Goal: Task Accomplishment & Management: Use online tool/utility

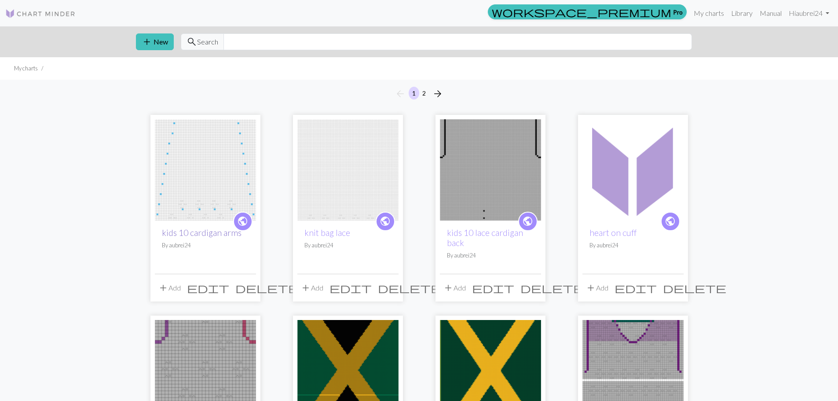
click at [211, 231] on link "kids 10 cardigan arms" at bounding box center [202, 233] width 80 height 10
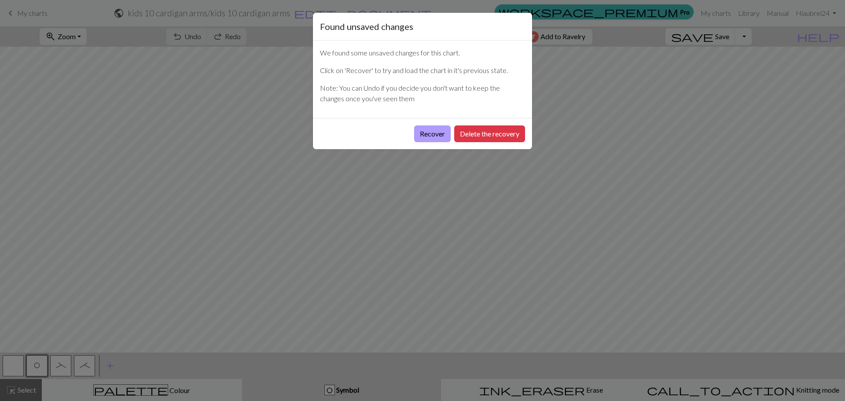
click at [418, 132] on button "Recover" at bounding box center [432, 133] width 37 height 17
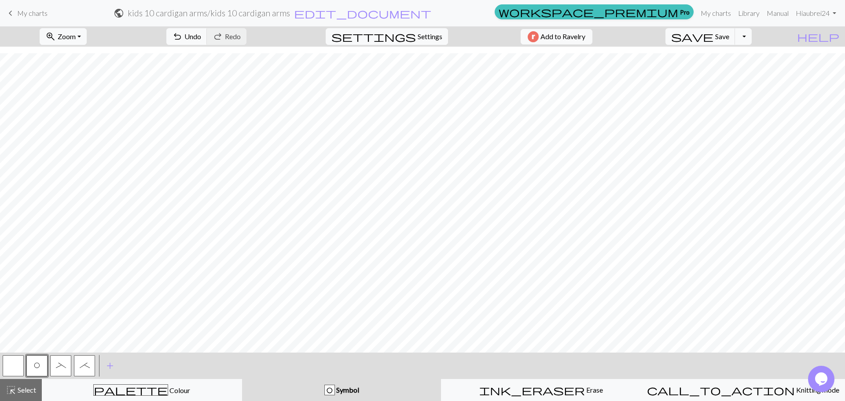
click at [10, 370] on button "button" at bounding box center [13, 365] width 21 height 21
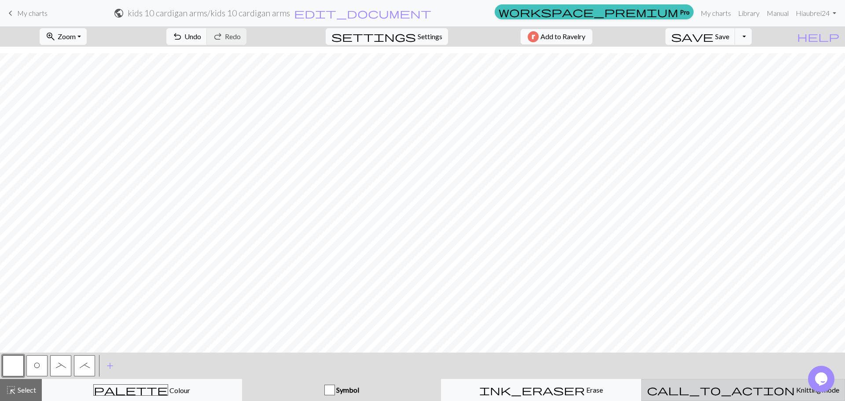
click at [705, 388] on div "call_to_action Knitting mode Knitting mode" at bounding box center [743, 390] width 192 height 11
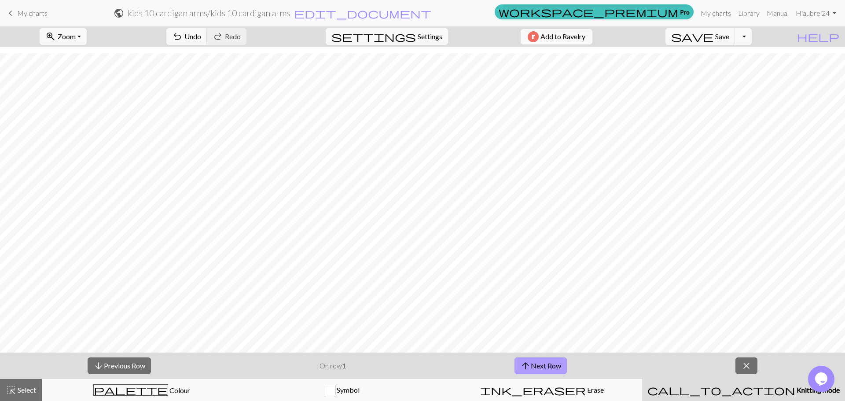
click at [531, 363] on button "arrow_upward Next Row" at bounding box center [541, 365] width 52 height 17
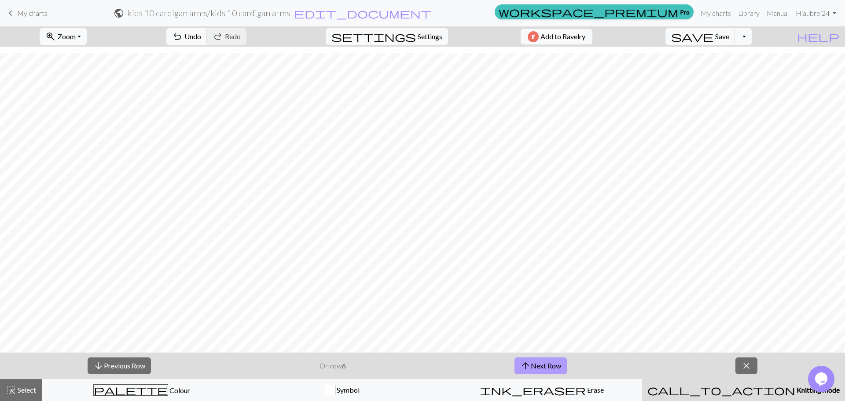
click at [534, 368] on button "arrow_upward Next Row" at bounding box center [541, 365] width 52 height 17
click at [729, 37] on span "Save" at bounding box center [722, 36] width 14 height 8
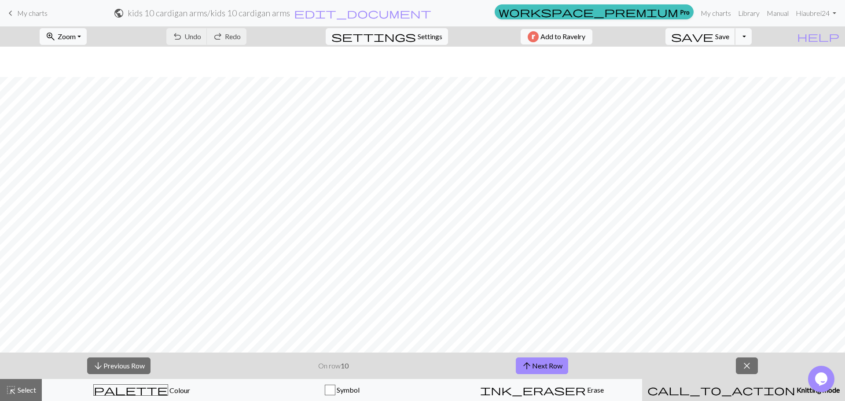
scroll to position [304, 0]
click at [713, 39] on span "save" at bounding box center [692, 36] width 42 height 12
